Goal: Transaction & Acquisition: Purchase product/service

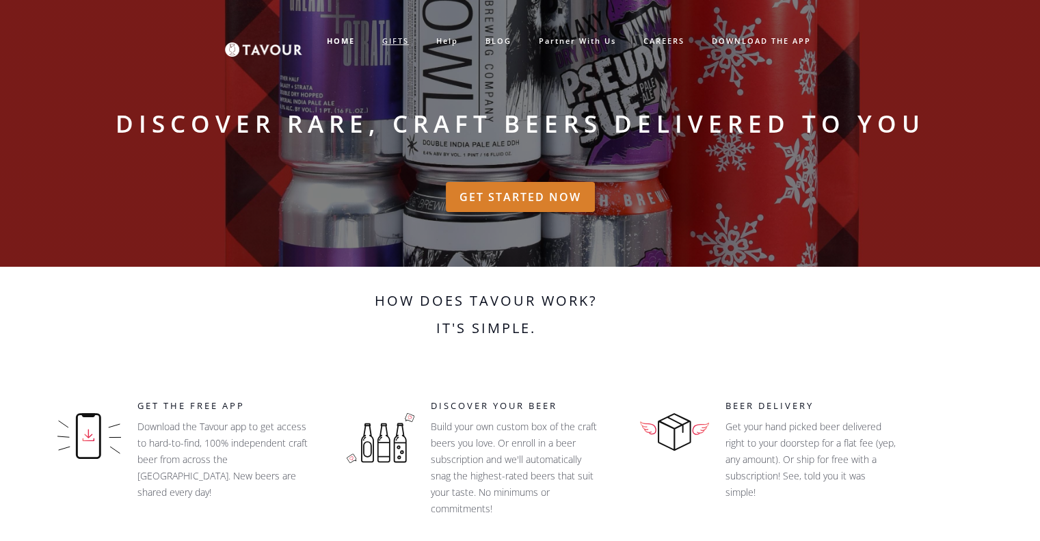
click at [401, 44] on link "GIFTS" at bounding box center [395, 41] width 54 height 23
click at [401, 41] on link "GIFTS" at bounding box center [395, 41] width 54 height 23
click at [401, 45] on link "GIFTS" at bounding box center [395, 41] width 54 height 23
click at [447, 38] on link "help" at bounding box center [446, 41] width 49 height 23
click at [338, 42] on strong "HOME" at bounding box center [341, 41] width 28 height 10
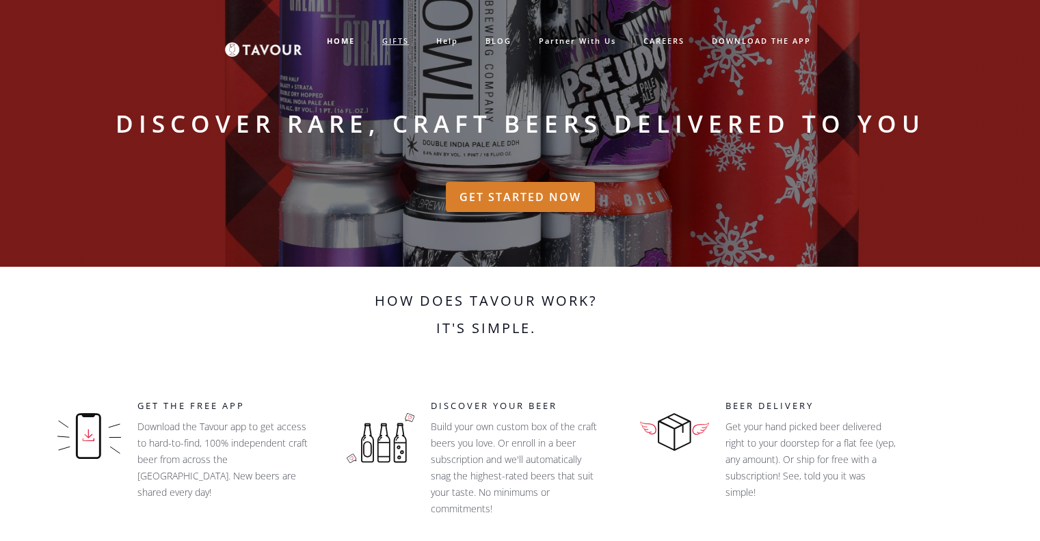
click at [385, 43] on link "GIFTS" at bounding box center [395, 41] width 54 height 23
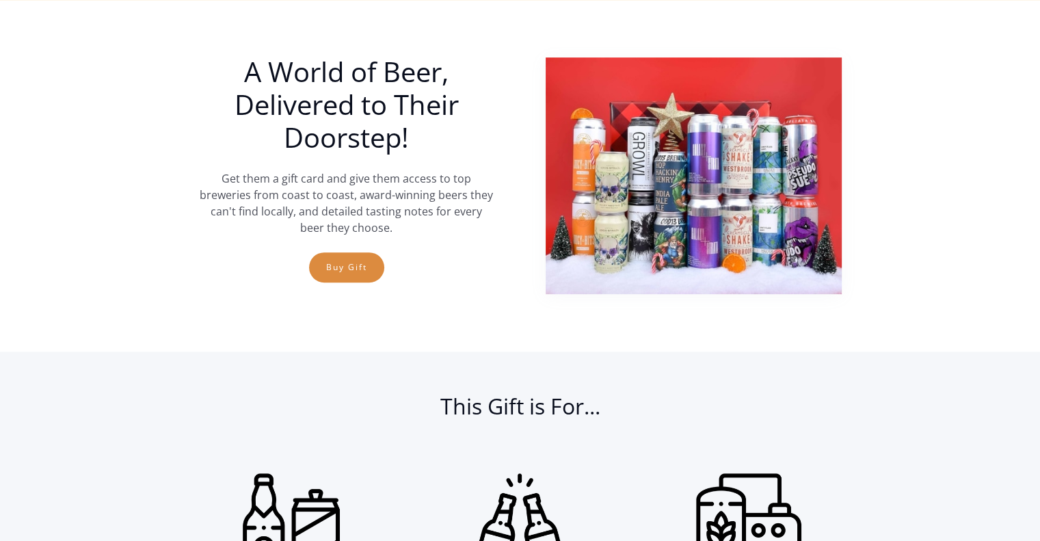
click at [325, 262] on link "Buy Gift" at bounding box center [346, 267] width 75 height 30
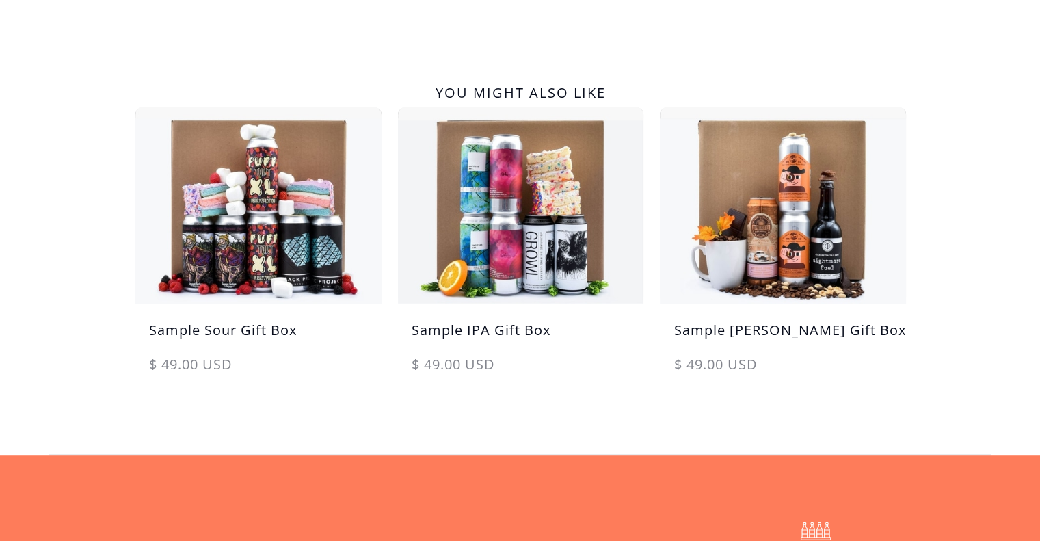
scroll to position [688, 0]
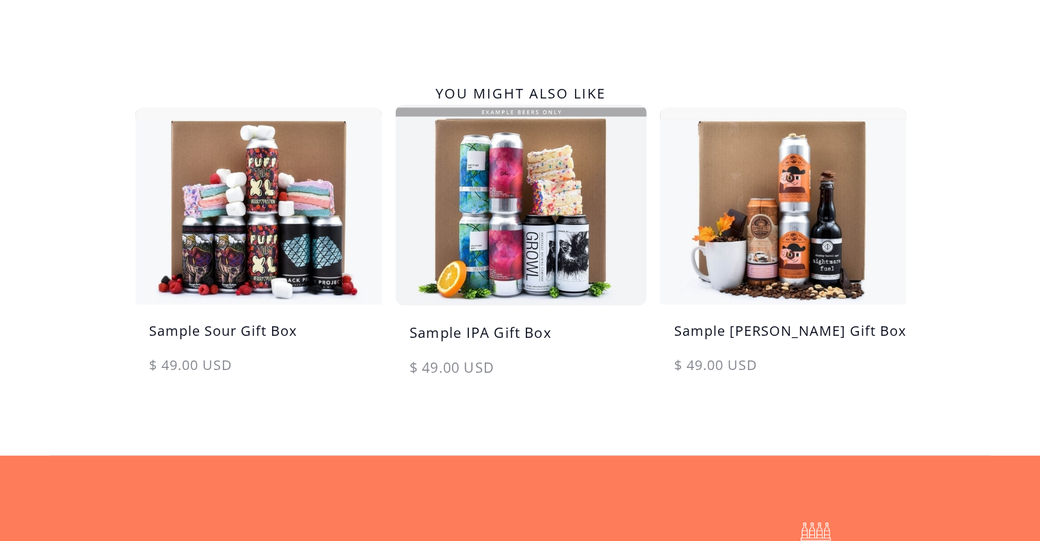
click at [519, 238] on img at bounding box center [520, 204] width 258 height 207
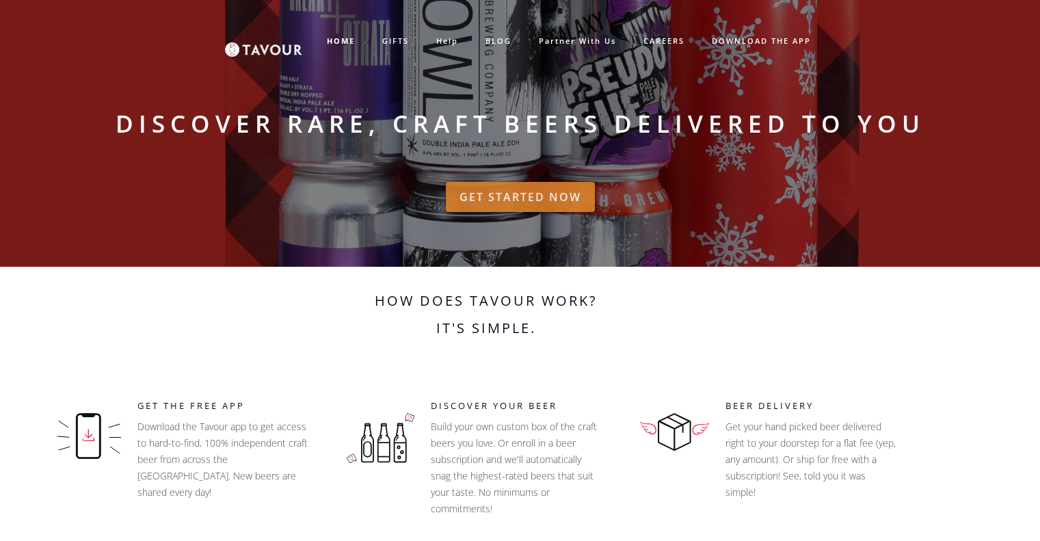
click at [508, 194] on link "GET STARTED NOW" at bounding box center [520, 197] width 149 height 30
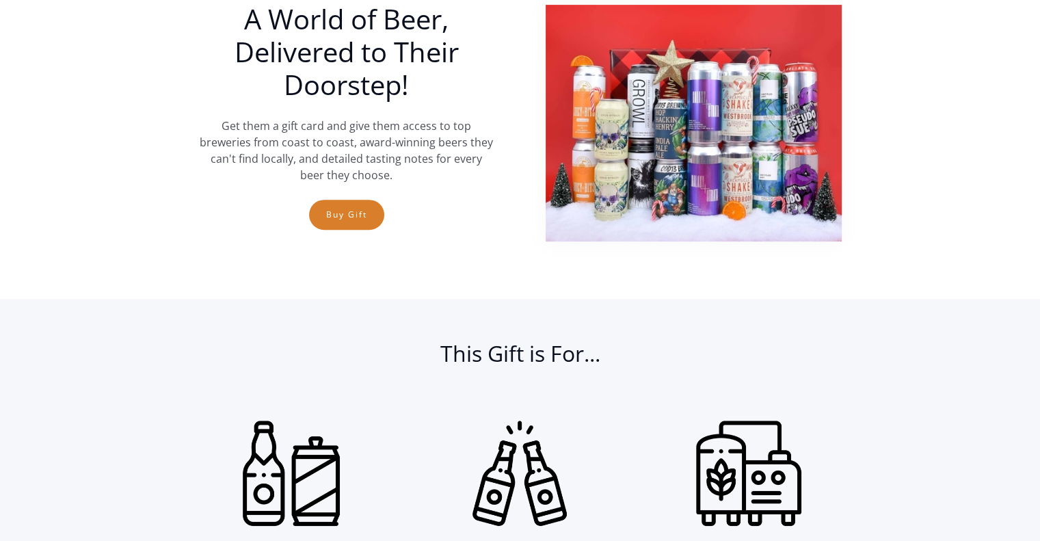
scroll to position [552, 0]
click at [342, 221] on link "Buy Gift" at bounding box center [346, 215] width 75 height 30
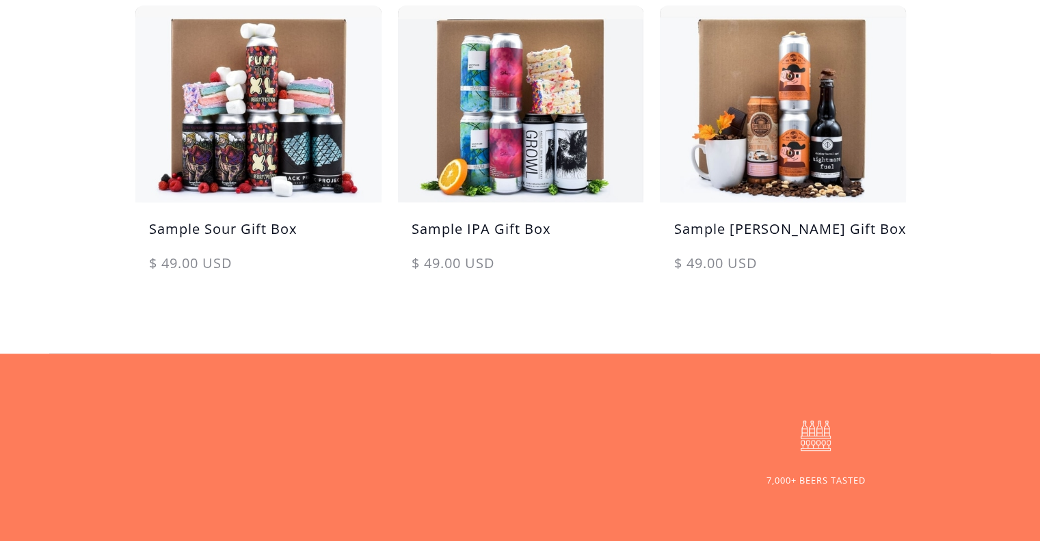
scroll to position [802, 0]
